Goal: Task Accomplishment & Management: Manage account settings

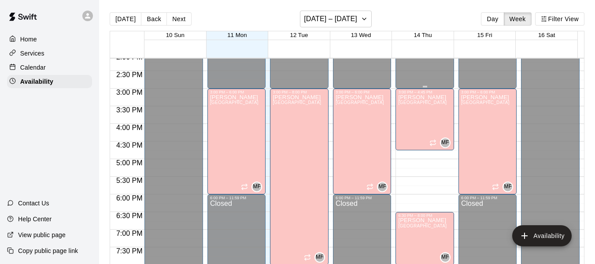
scroll to position [499, 0]
click at [411, 122] on div "[PERSON_NAME][GEOGRAPHIC_DATA][PERSON_NAME][PERSON_NAME][PERSON_NAME][PERSON_NA…" at bounding box center [422, 226] width 48 height 264
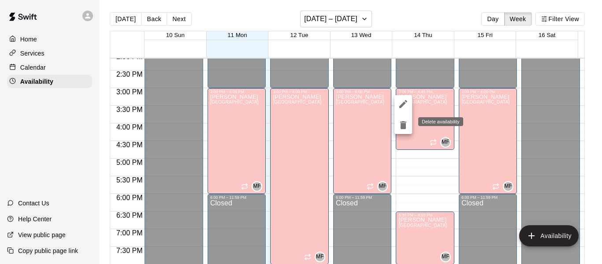
click at [403, 122] on icon "delete" at bounding box center [403, 125] width 6 height 8
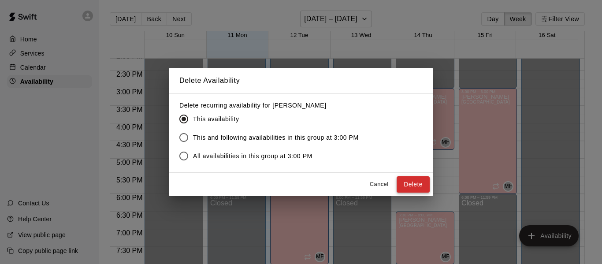
click at [411, 183] on button "Delete" at bounding box center [412, 184] width 33 height 16
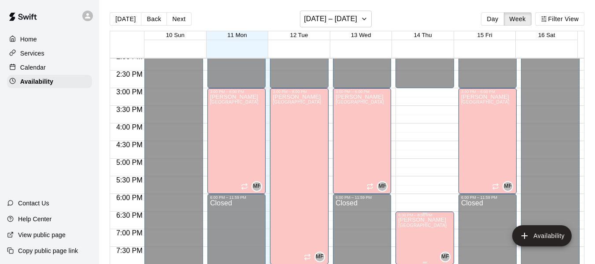
click at [414, 220] on p "[PERSON_NAME]" at bounding box center [422, 220] width 48 height 0
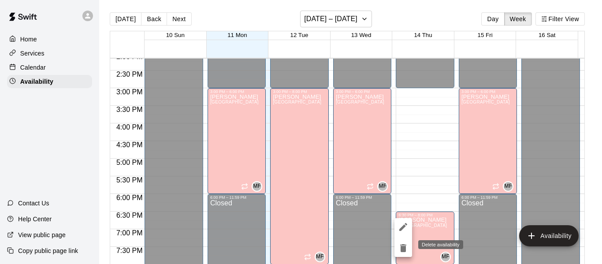
click at [404, 251] on icon "delete" at bounding box center [403, 248] width 6 height 8
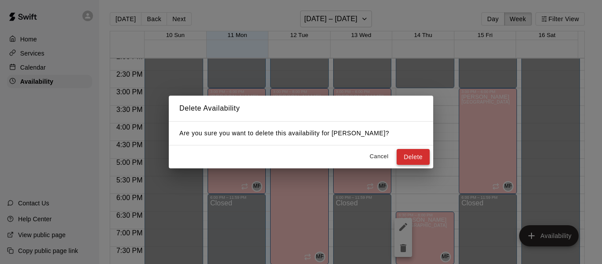
click at [411, 155] on button "Delete" at bounding box center [412, 157] width 33 height 16
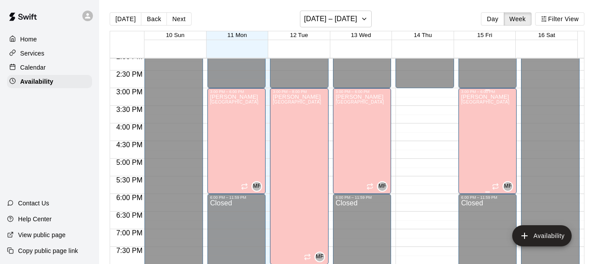
click at [473, 131] on div "[PERSON_NAME][GEOGRAPHIC_DATA][PERSON_NAME][PERSON_NAME][PERSON_NAME][PERSON_NA…" at bounding box center [485, 226] width 48 height 264
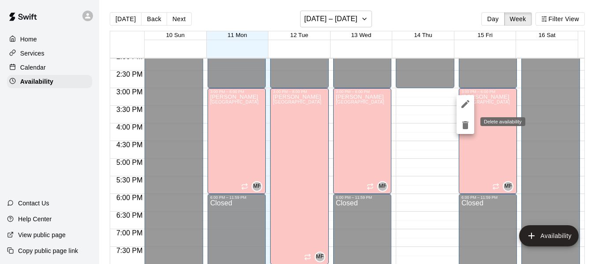
click at [466, 122] on icon "delete" at bounding box center [465, 125] width 6 height 8
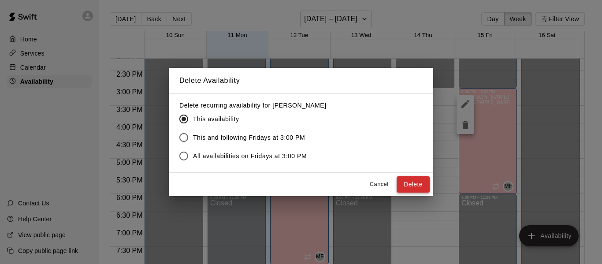
click at [412, 185] on button "Delete" at bounding box center [412, 184] width 33 height 16
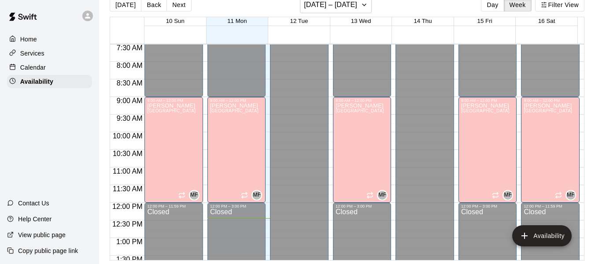
scroll to position [264, 0]
click at [480, 144] on div "[PERSON_NAME][GEOGRAPHIC_DATA][PERSON_NAME][PERSON_NAME][PERSON_NAME][PERSON_NA…" at bounding box center [485, 235] width 48 height 264
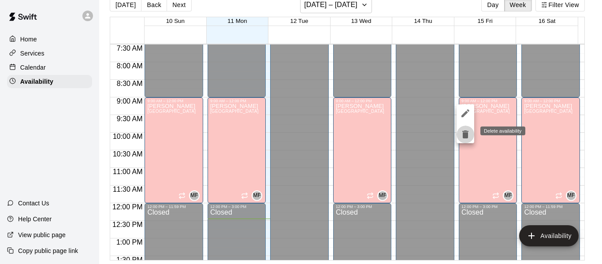
click at [465, 135] on icon "delete" at bounding box center [465, 134] width 6 height 8
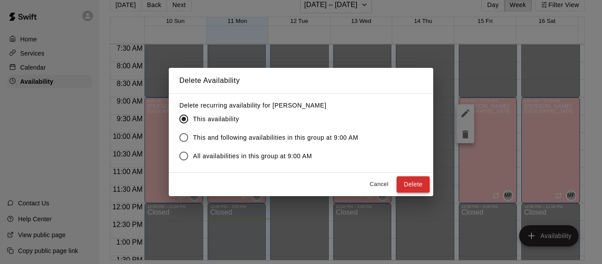
click at [414, 178] on button "Delete" at bounding box center [412, 184] width 33 height 16
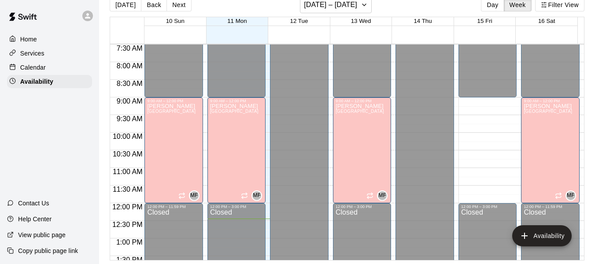
click at [28, 37] on p "Home" at bounding box center [28, 39] width 17 height 9
